Goal: Task Accomplishment & Management: Manage account settings

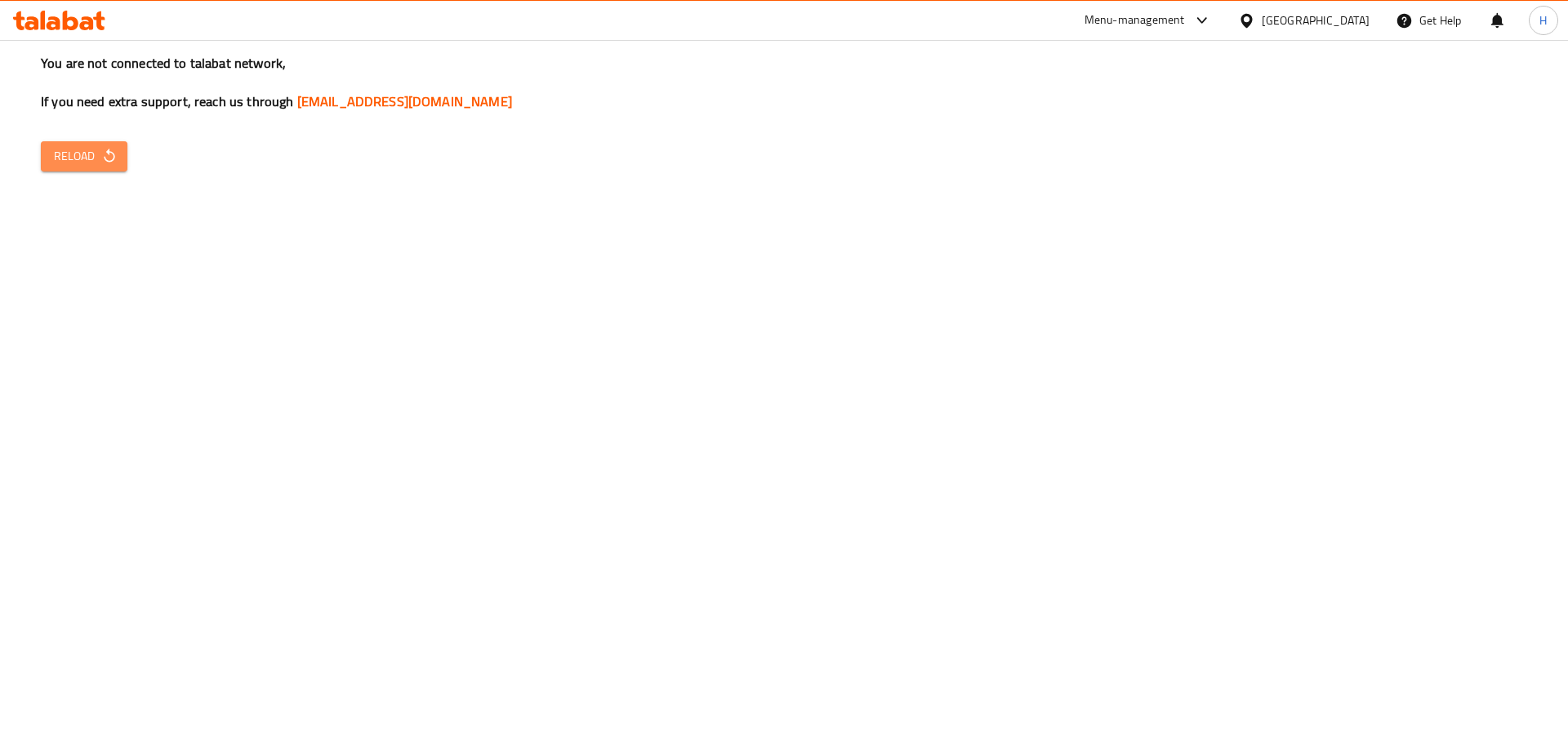
click at [82, 149] on span "Reload" at bounding box center [84, 156] width 60 height 20
click at [84, 156] on span "Reload" at bounding box center [84, 156] width 60 height 20
click at [70, 156] on span "Reload" at bounding box center [84, 156] width 60 height 20
click at [113, 146] on span "Reload" at bounding box center [84, 156] width 60 height 20
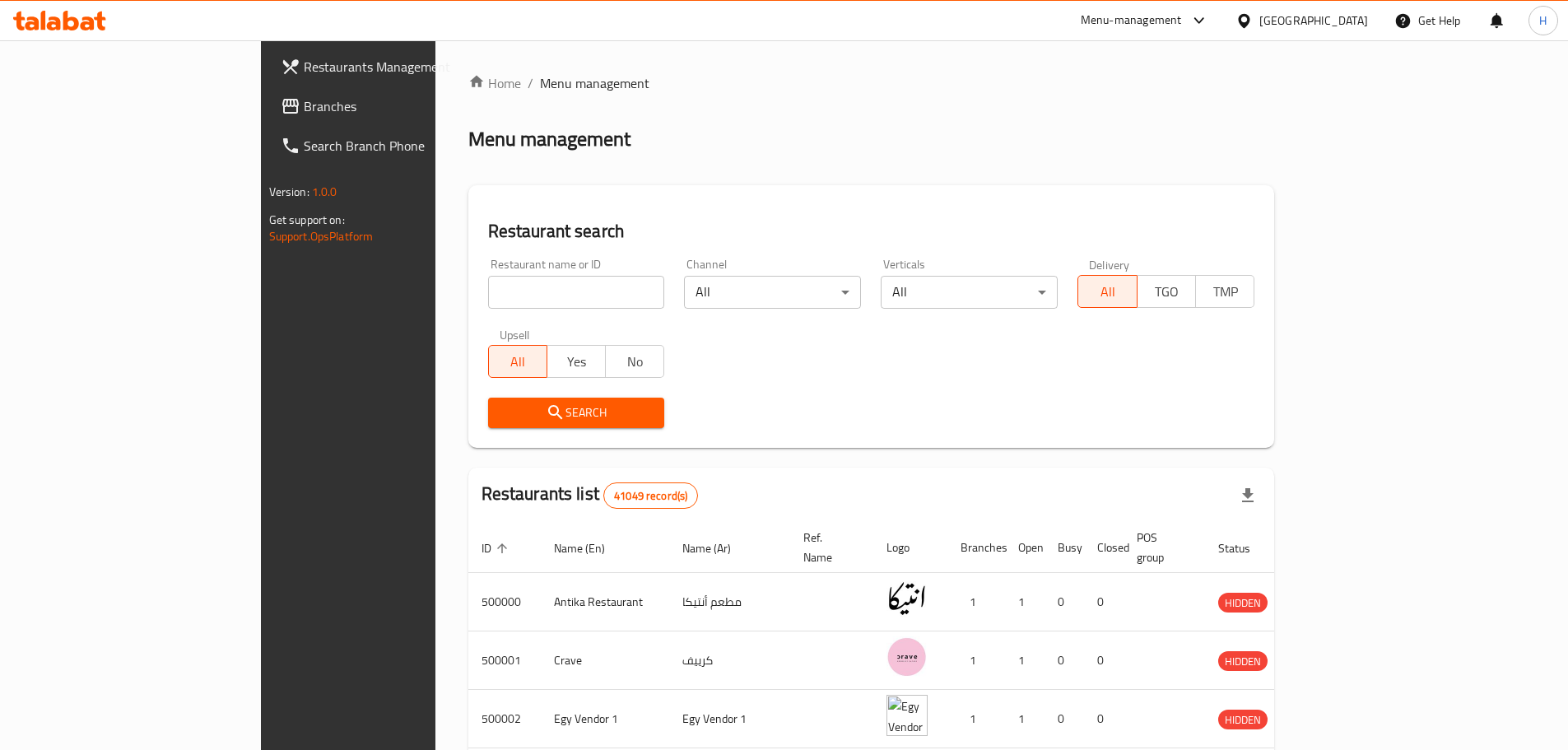
click at [304, 115] on span "Branches" at bounding box center [406, 106] width 205 height 19
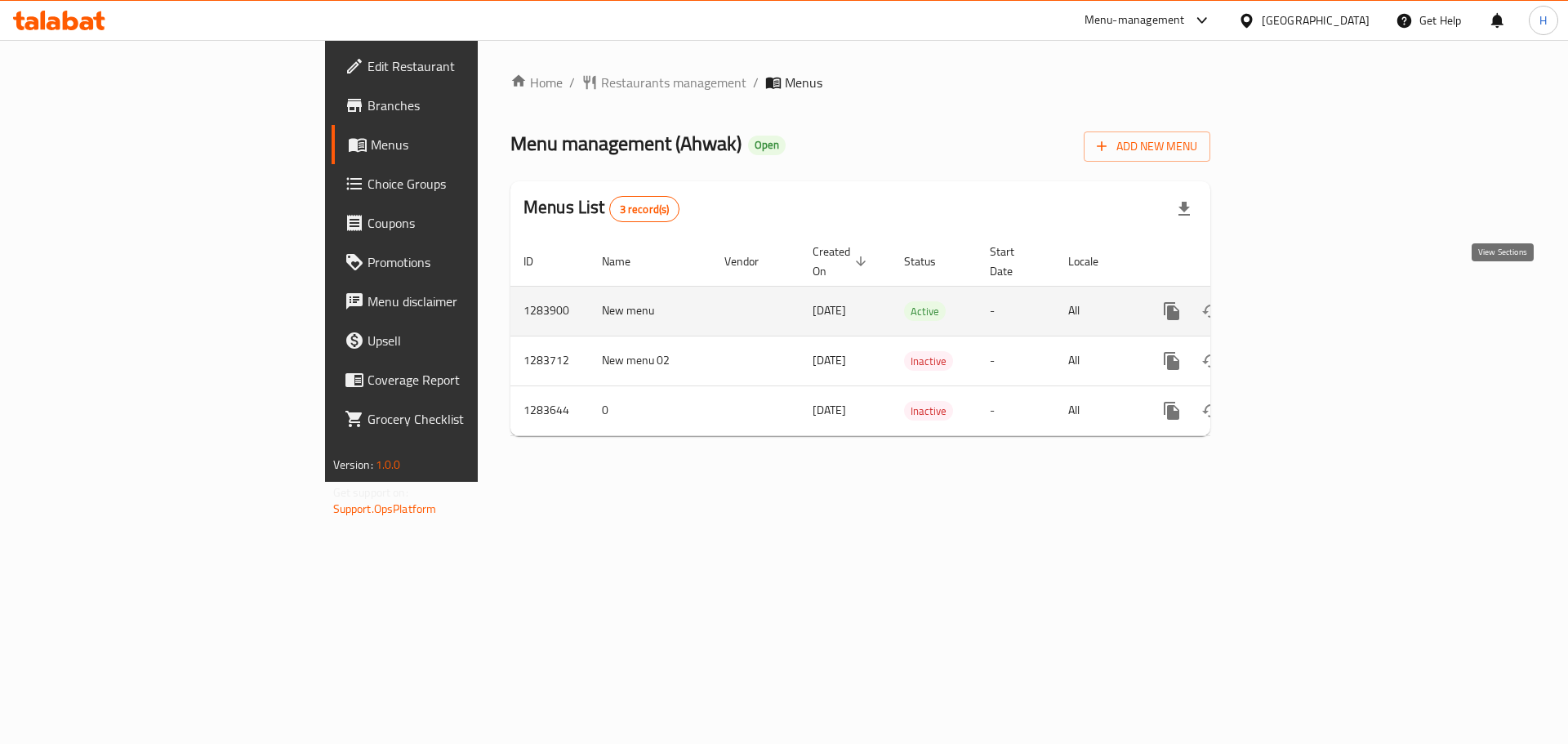
click at [1299, 302] on icon "enhanced table" at bounding box center [1289, 311] width 19 height 19
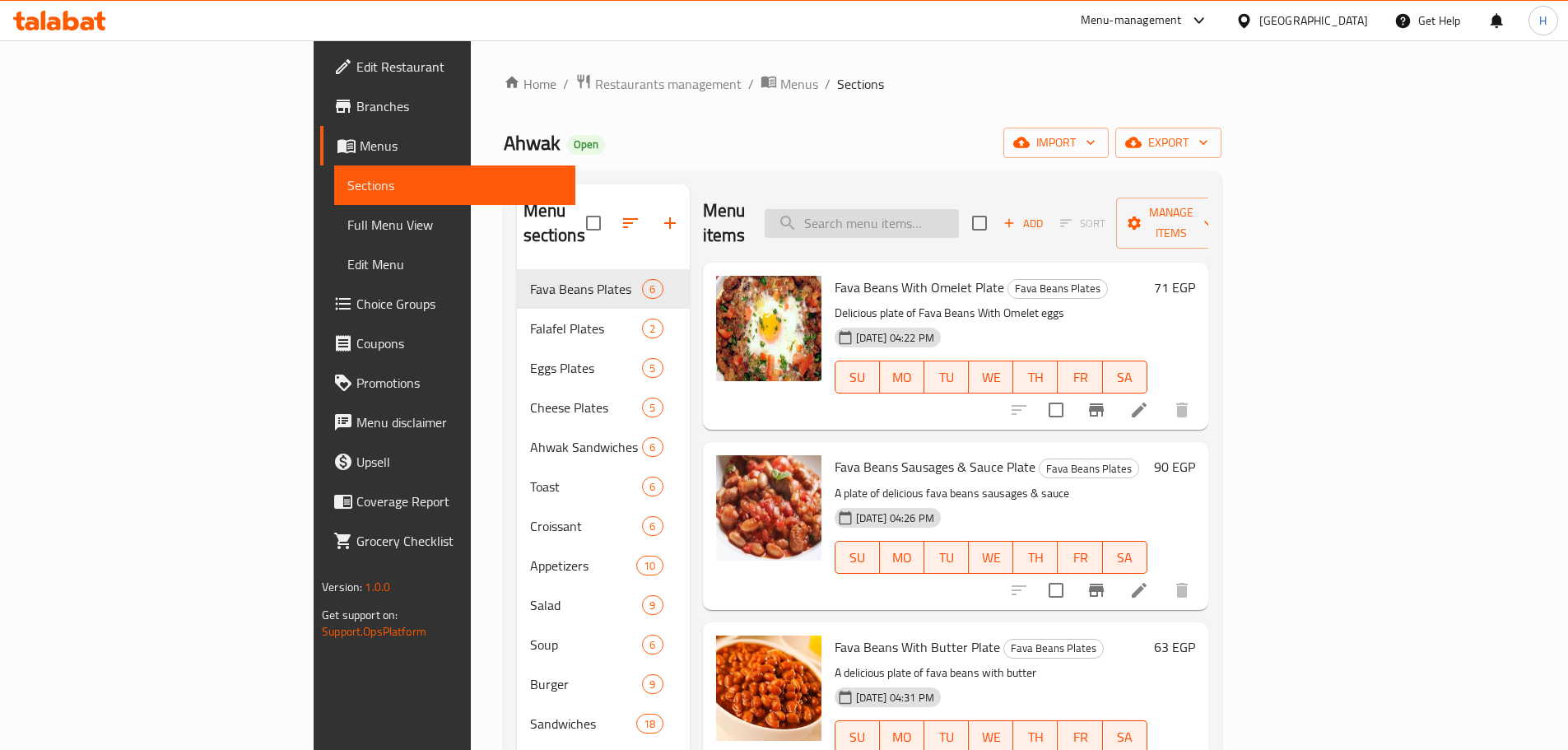
paste input "Pastrami Omelet Plate"
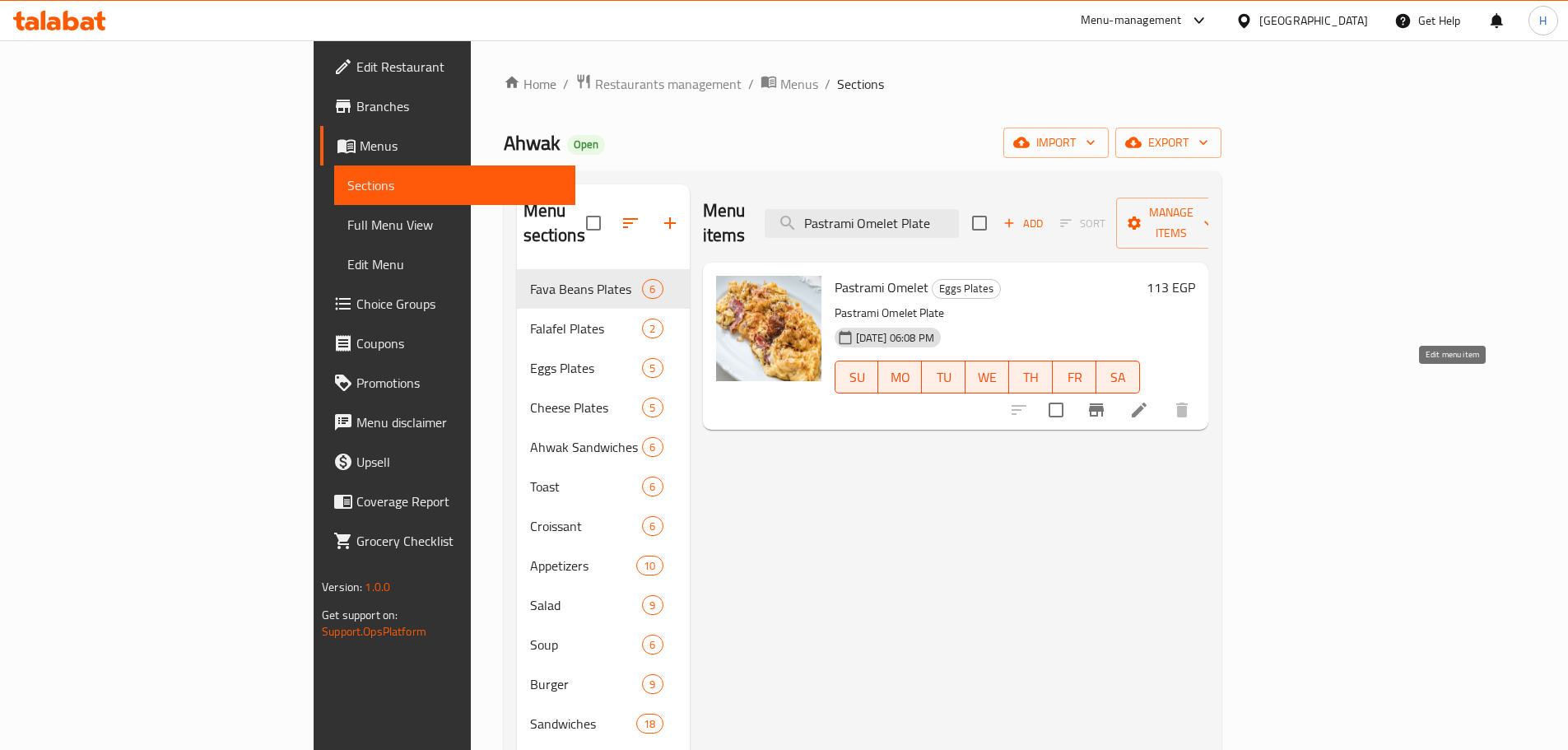
type input "Pastrami Omelet Plate"
click at [1149, 400] on icon at bounding box center [1138, 409] width 19 height 19
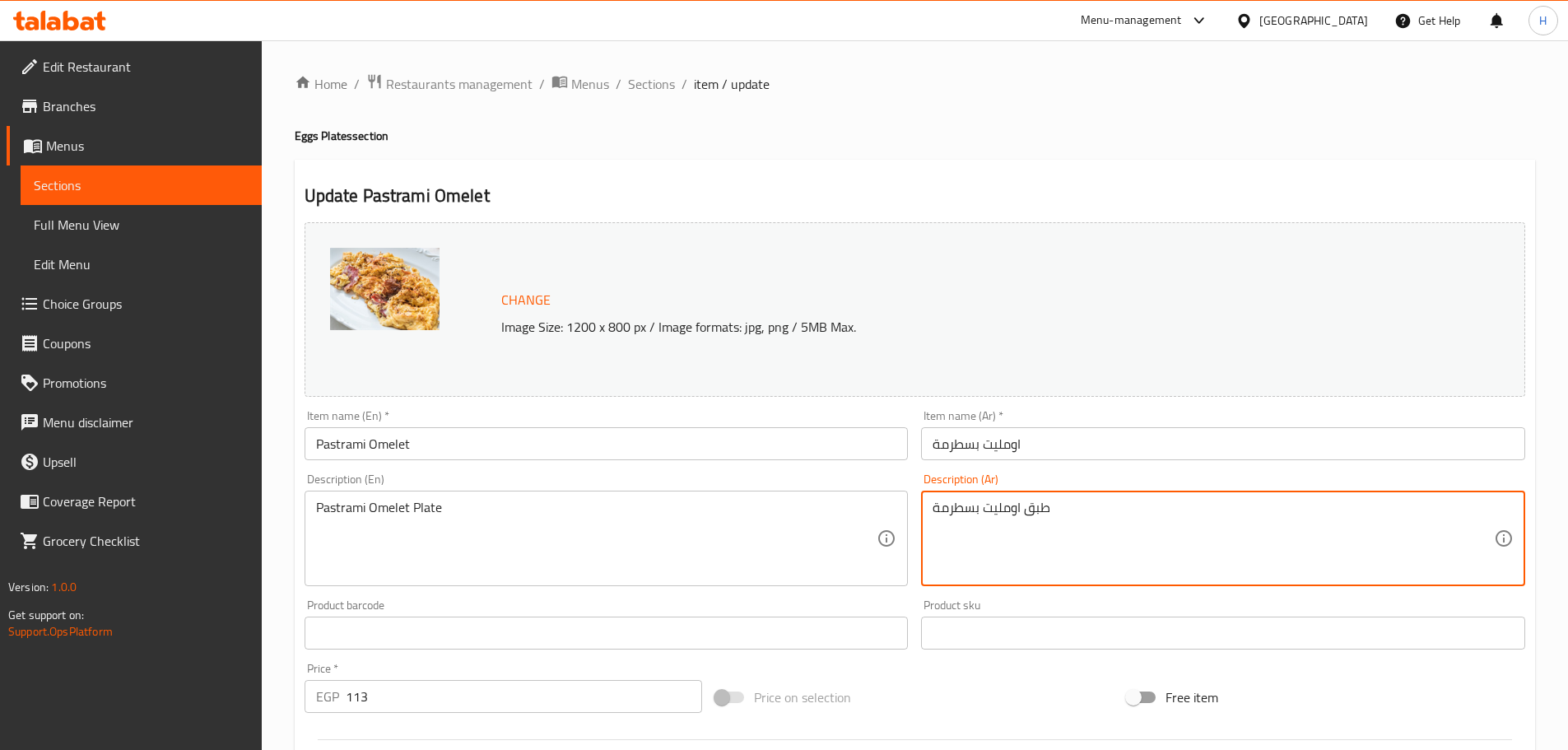
click at [977, 507] on textarea "طبق اومليت بسطرمة" at bounding box center [1212, 538] width 561 height 78
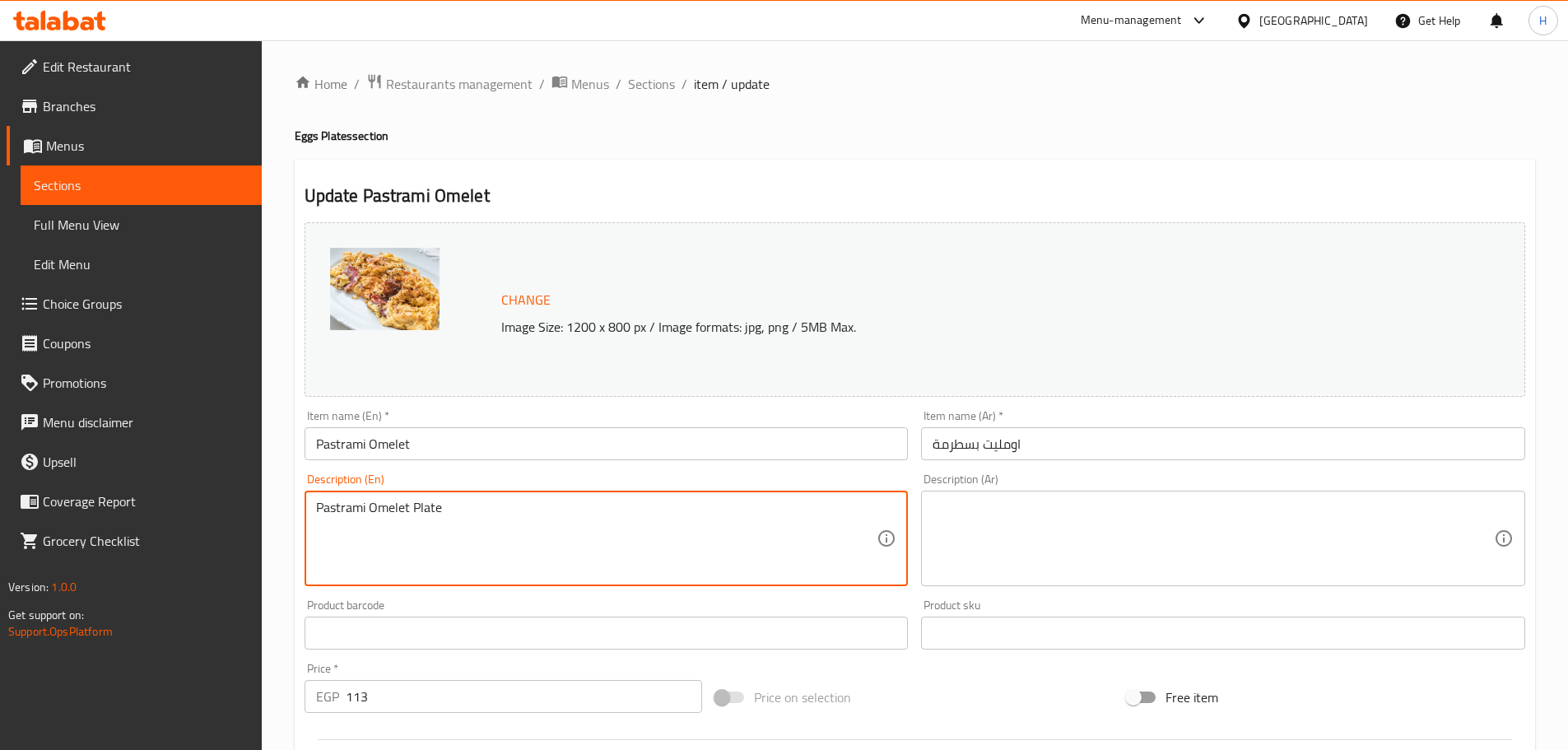
click at [560, 519] on textarea "Pastrami Omelet Plate" at bounding box center [596, 538] width 561 height 78
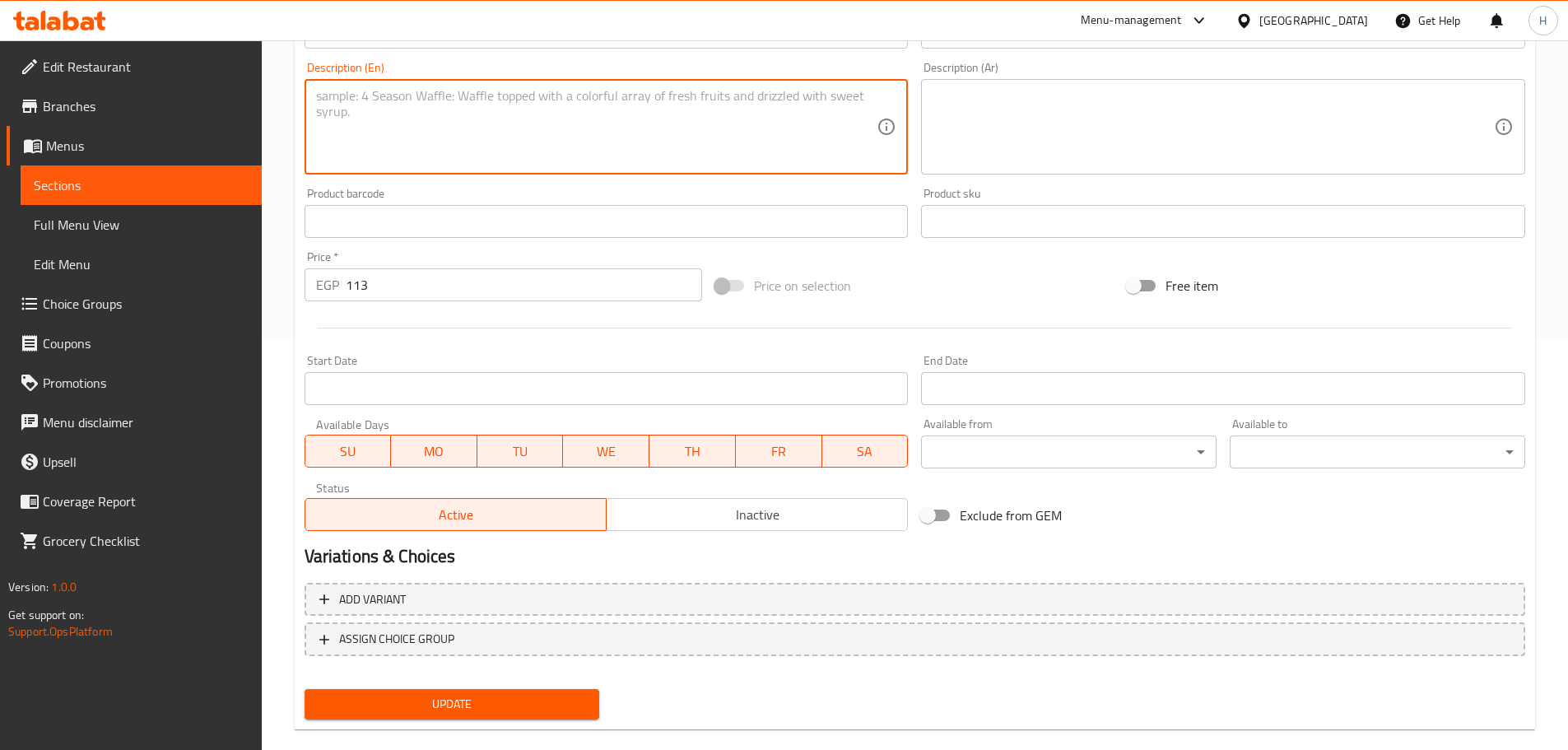
click at [404, 699] on span "Update" at bounding box center [452, 704] width 269 height 20
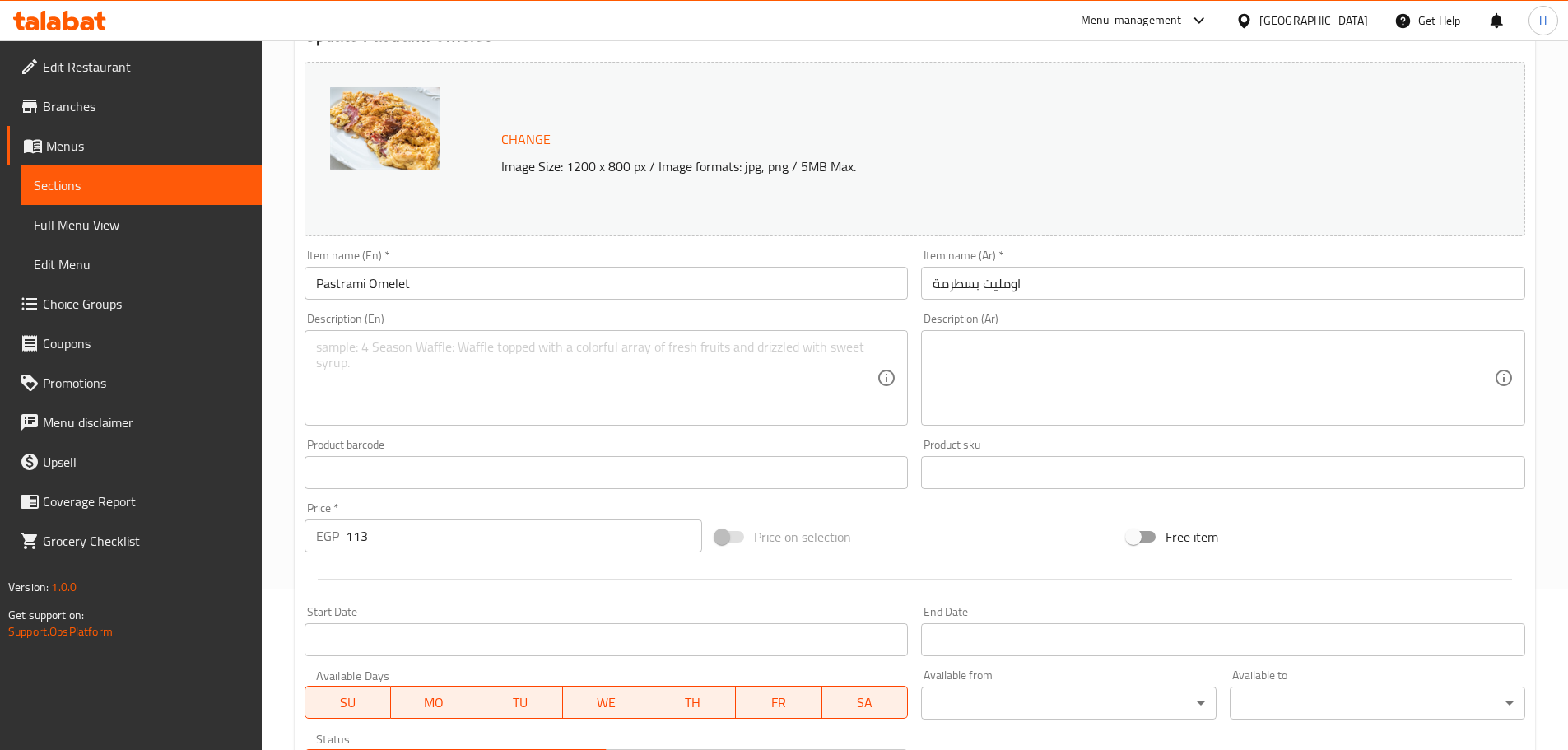
scroll to position [437, 0]
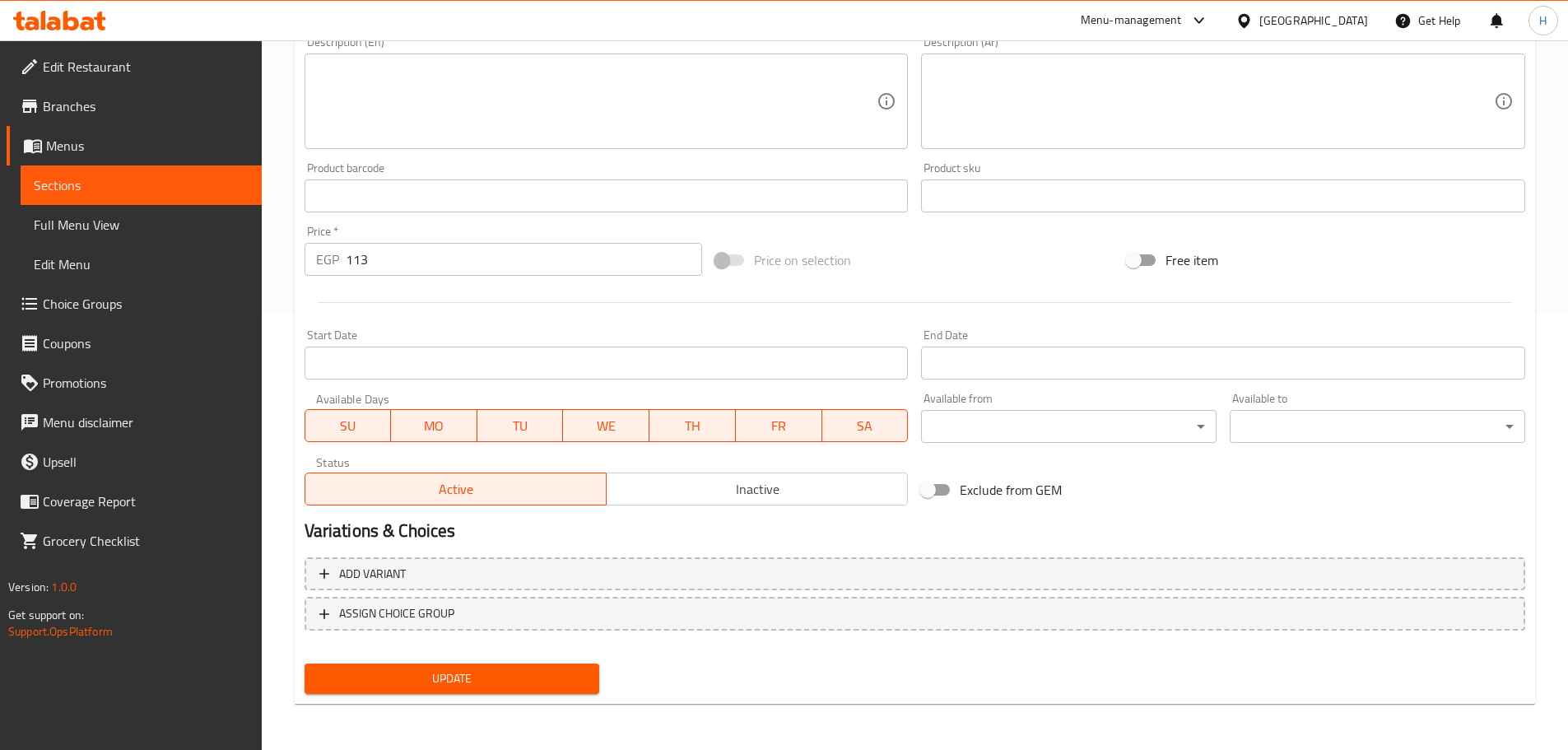
click at [420, 674] on span "Update" at bounding box center [452, 678] width 269 height 20
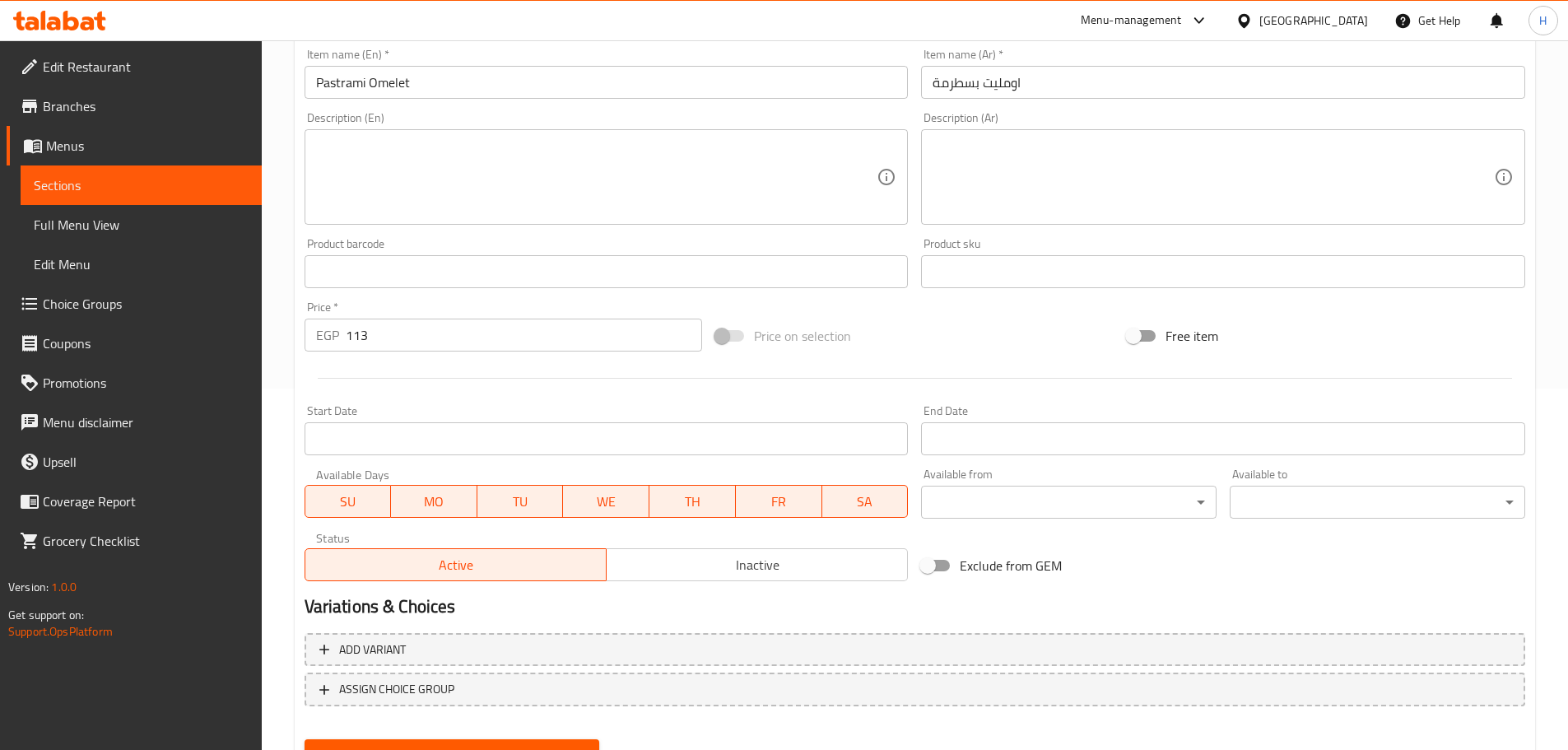
scroll to position [0, 0]
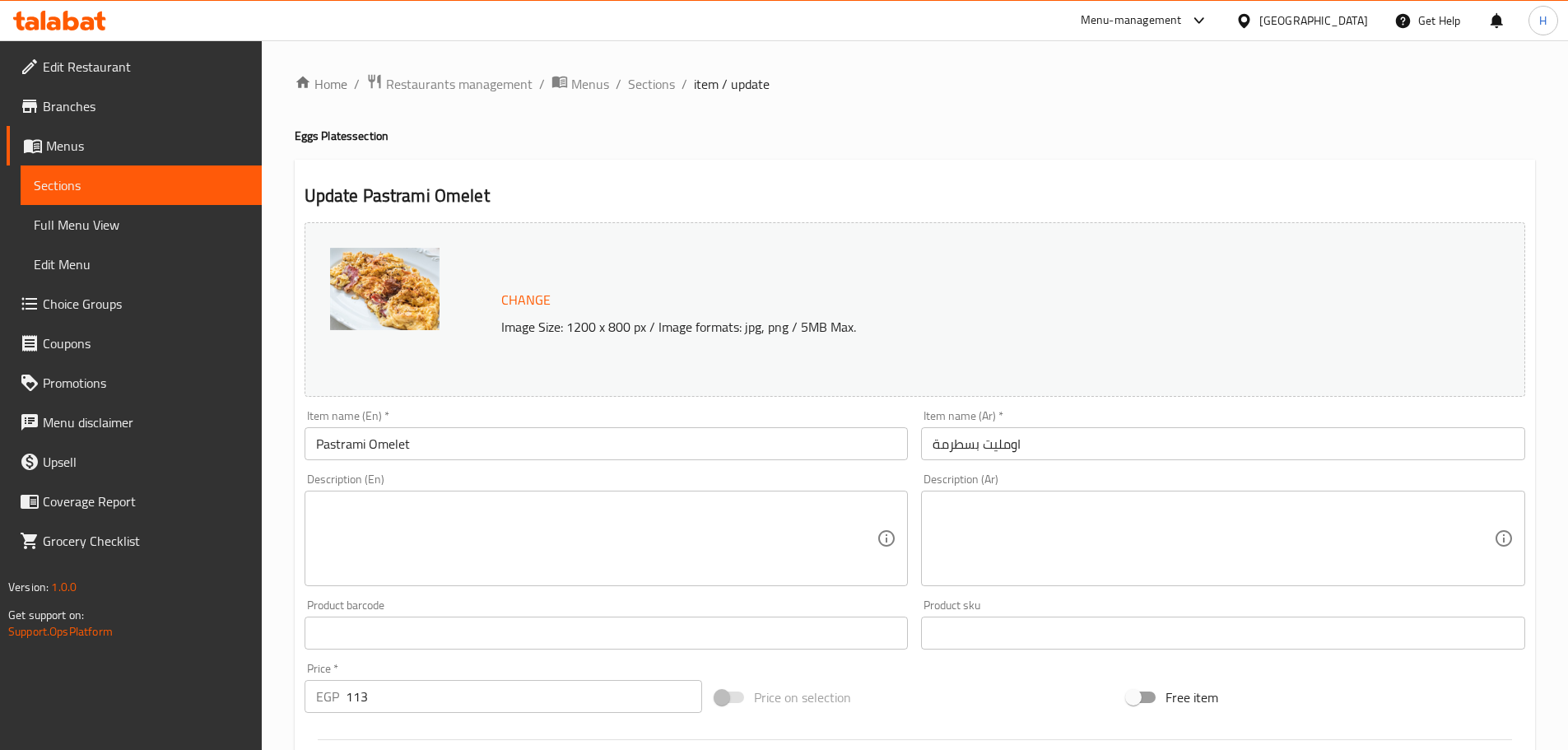
click at [67, 26] on icon at bounding box center [71, 20] width 16 height 19
